Goal: Obtain resource: Download file/media

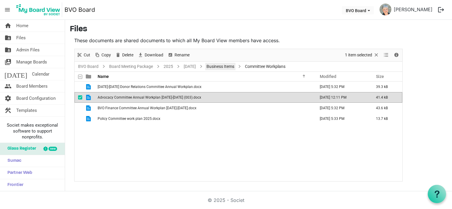
click at [232, 67] on link "Business Items" at bounding box center [220, 66] width 30 height 7
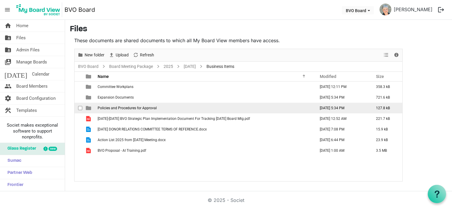
click at [129, 108] on span "Policies and Procedures for Approval" at bounding box center [127, 108] width 59 height 4
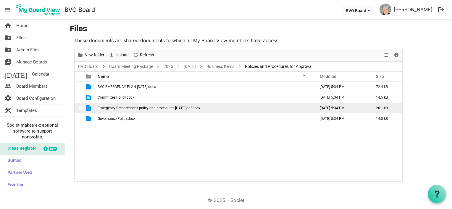
click at [128, 108] on span "Emergency Preparedness policy and procedures [DATE].pdf.docx" at bounding box center [149, 108] width 103 height 4
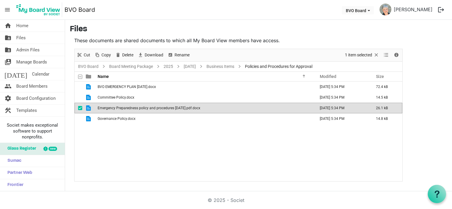
click at [128, 108] on span "Emergency Preparedness policy and procedures [DATE].pdf.docx" at bounding box center [149, 108] width 103 height 4
click at [157, 108] on span "Emergency Preparedness policy and procedures [DATE].pdf.docx" at bounding box center [149, 108] width 103 height 4
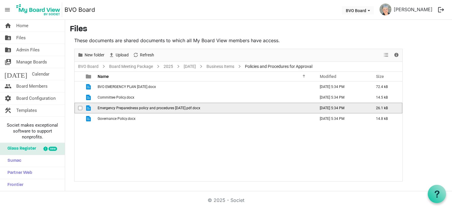
click at [121, 109] on span "Emergency Preparedness policy and procedures [DATE].pdf.docx" at bounding box center [149, 108] width 103 height 4
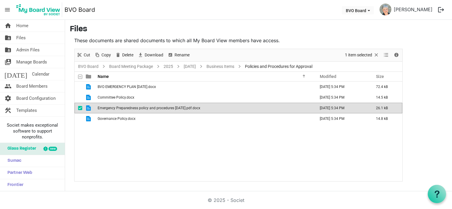
click at [121, 109] on span "Emergency Preparedness policy and procedures [DATE].pdf.docx" at bounding box center [149, 108] width 103 height 4
click at [148, 51] on span "Download" at bounding box center [154, 54] width 20 height 7
click at [91, 65] on link "BVO Board" at bounding box center [88, 66] width 23 height 7
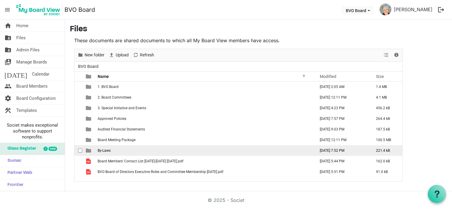
click at [113, 151] on td "By-Laws" at bounding box center [205, 150] width 218 height 11
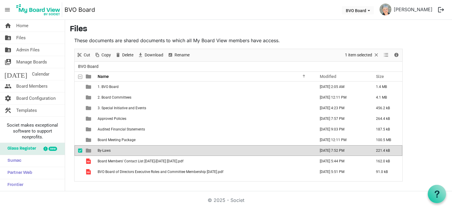
click at [112, 151] on td "By-Laws" at bounding box center [205, 150] width 218 height 11
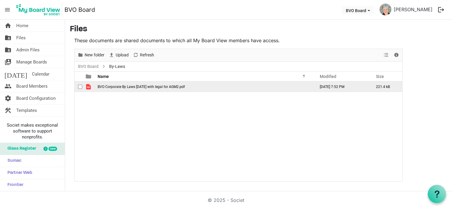
click at [117, 86] on span "BVO Corporate By Laws [DATE] with legal for AGM2.pdf" at bounding box center [141, 87] width 87 height 4
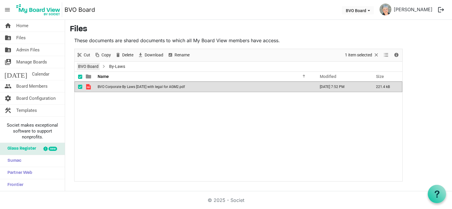
click at [88, 65] on link "BVO Board" at bounding box center [88, 66] width 23 height 7
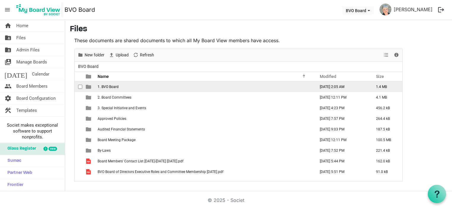
click at [123, 86] on td "1. BVO Board" at bounding box center [205, 87] width 218 height 11
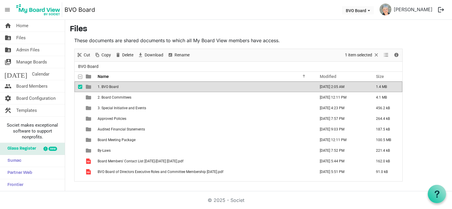
click at [123, 86] on td "1. BVO Board" at bounding box center [205, 87] width 218 height 11
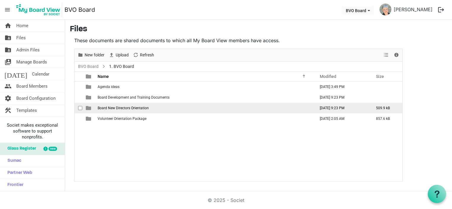
click at [120, 108] on span "Board New Directors Orientation" at bounding box center [123, 108] width 51 height 4
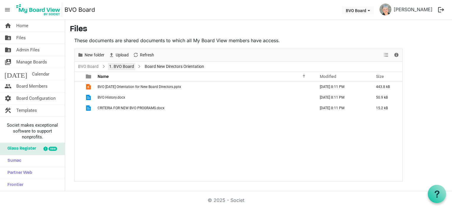
click at [123, 66] on link "1. BVO Board" at bounding box center [121, 66] width 27 height 7
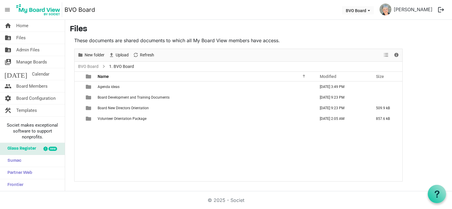
click at [441, 9] on button "logout" at bounding box center [441, 10] width 12 height 12
